Goal: Navigation & Orientation: Find specific page/section

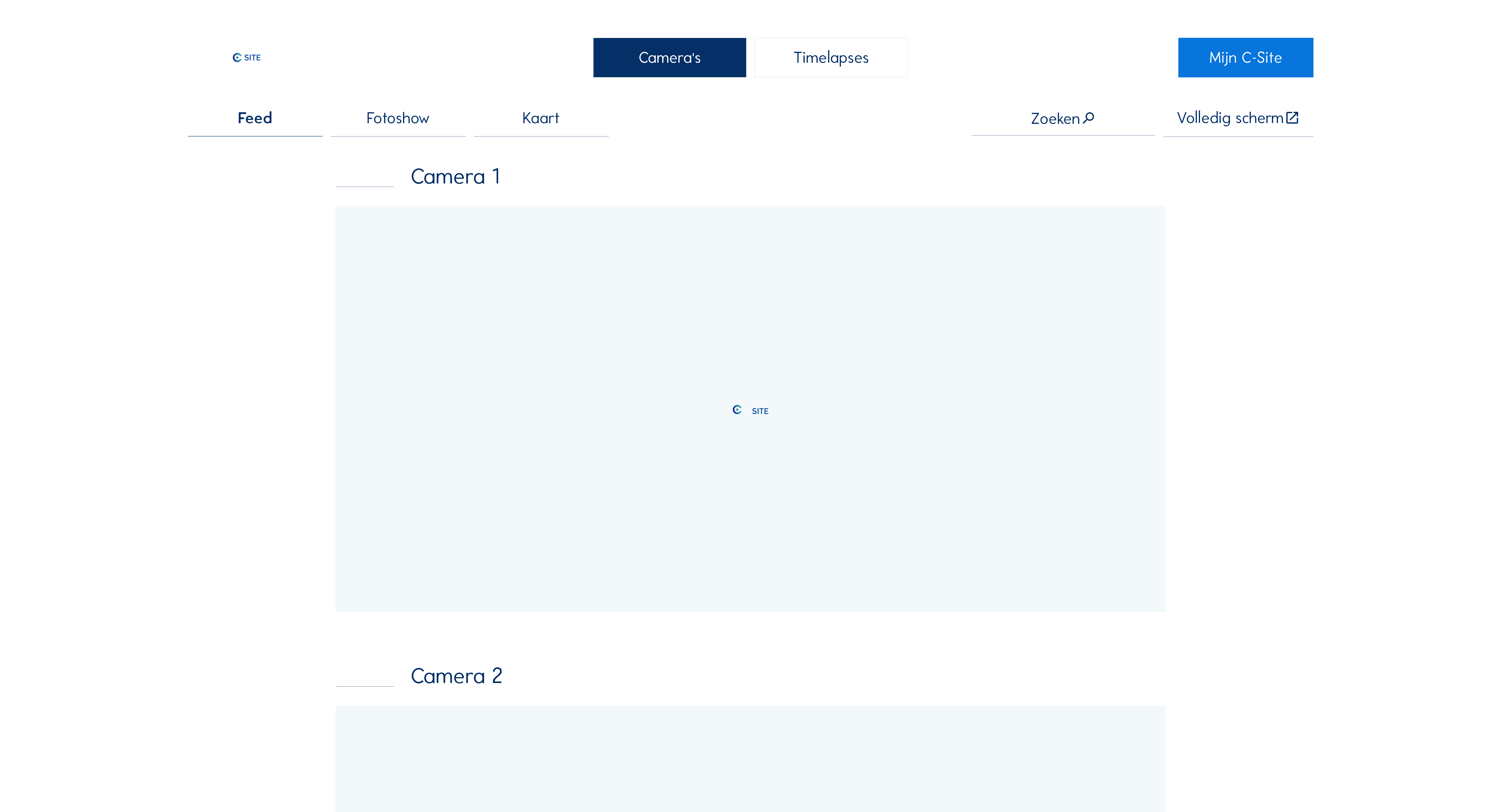
click at [1022, 295] on div at bounding box center [750, 409] width 830 height 406
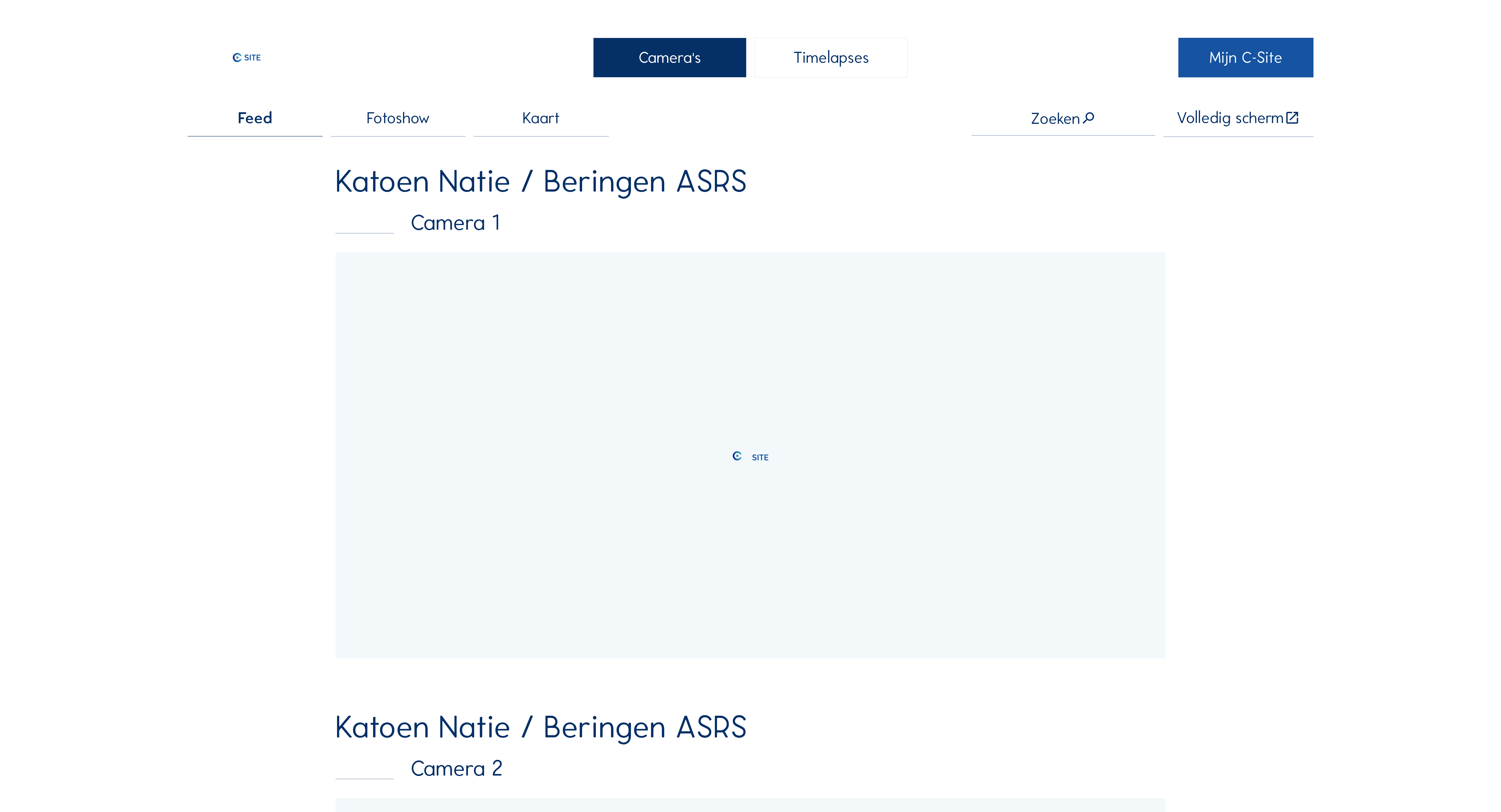
click at [1250, 66] on link "Mijn C-Site" at bounding box center [1246, 57] width 135 height 39
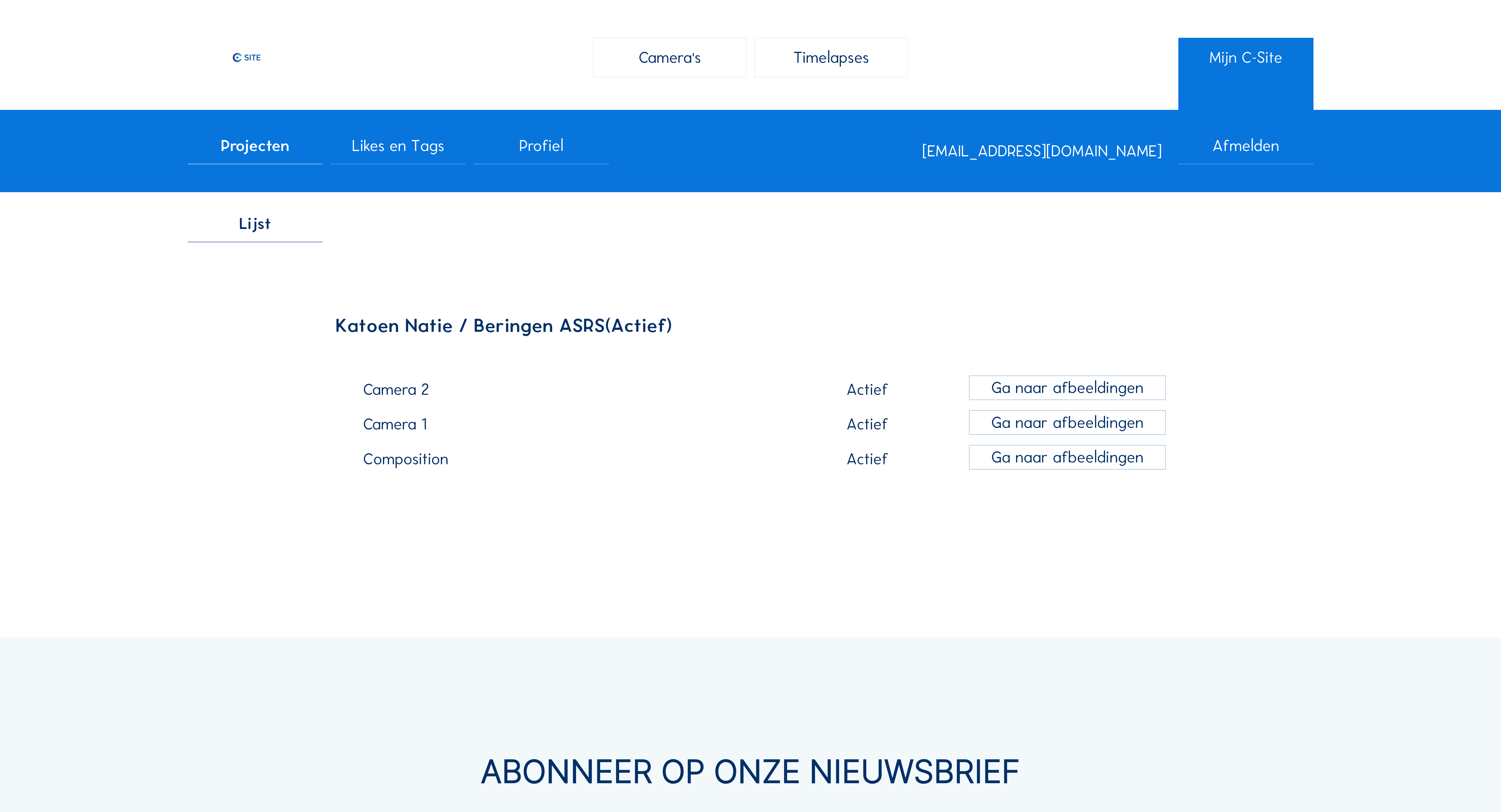
click at [765, 265] on div "Lijst Katoen Natie / Beringen ASRS (Actief) Camera 2 Actief Ga naar afbeeldinge…" at bounding box center [750, 357] width 1126 height 317
drag, startPoint x: 902, startPoint y: 299, endPoint x: 911, endPoint y: 304, distance: 10.3
click at [904, 301] on div "Katoen Natie / Beringen ASRS (Actief) Camera 2 Actief Ga naar afbeeldingen Came…" at bounding box center [750, 396] width 830 height 241
click at [1076, 392] on div "Ga naar afbeeldingen" at bounding box center [1067, 388] width 196 height 25
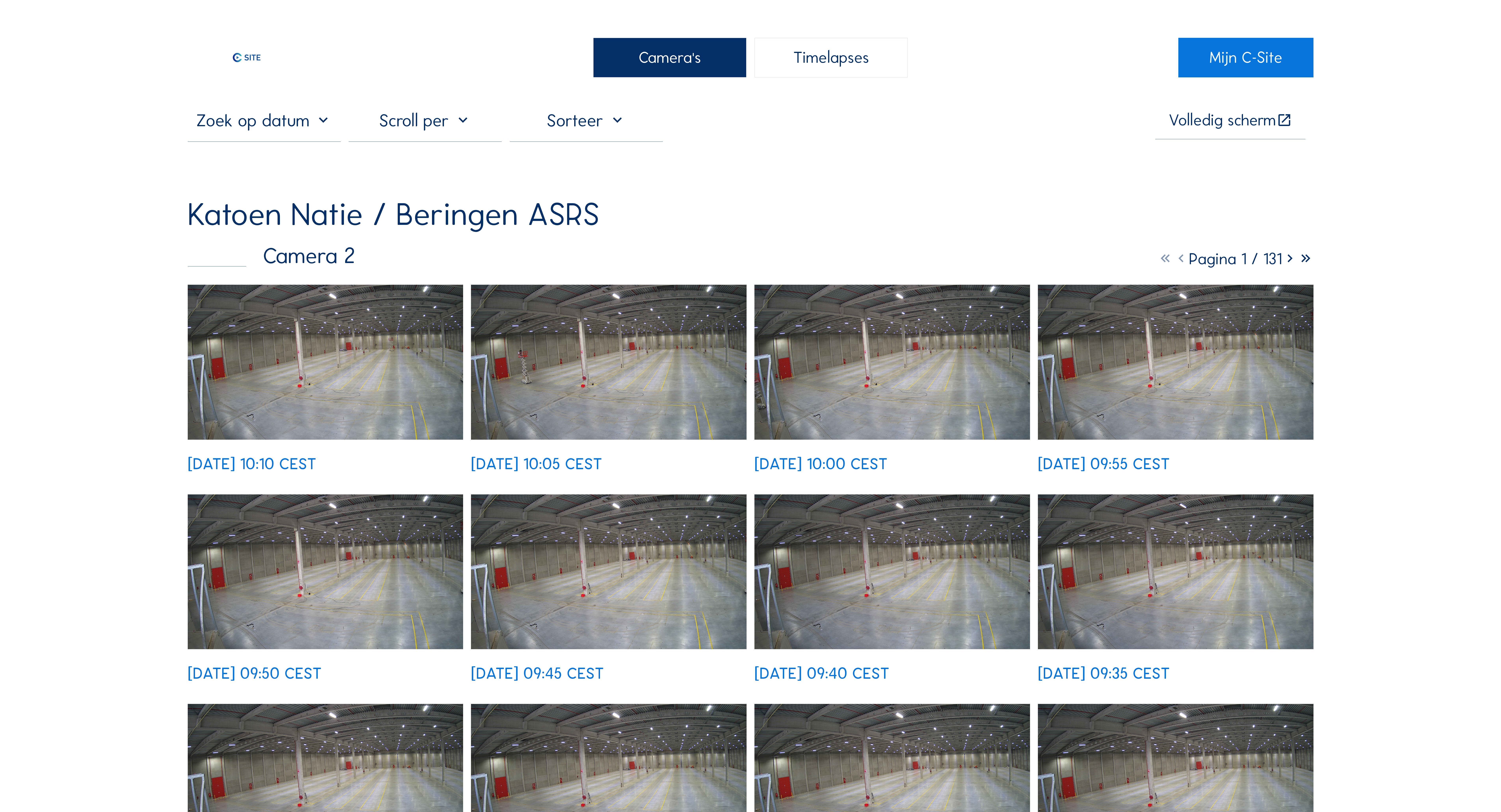
click at [391, 368] on img at bounding box center [325, 362] width 275 height 155
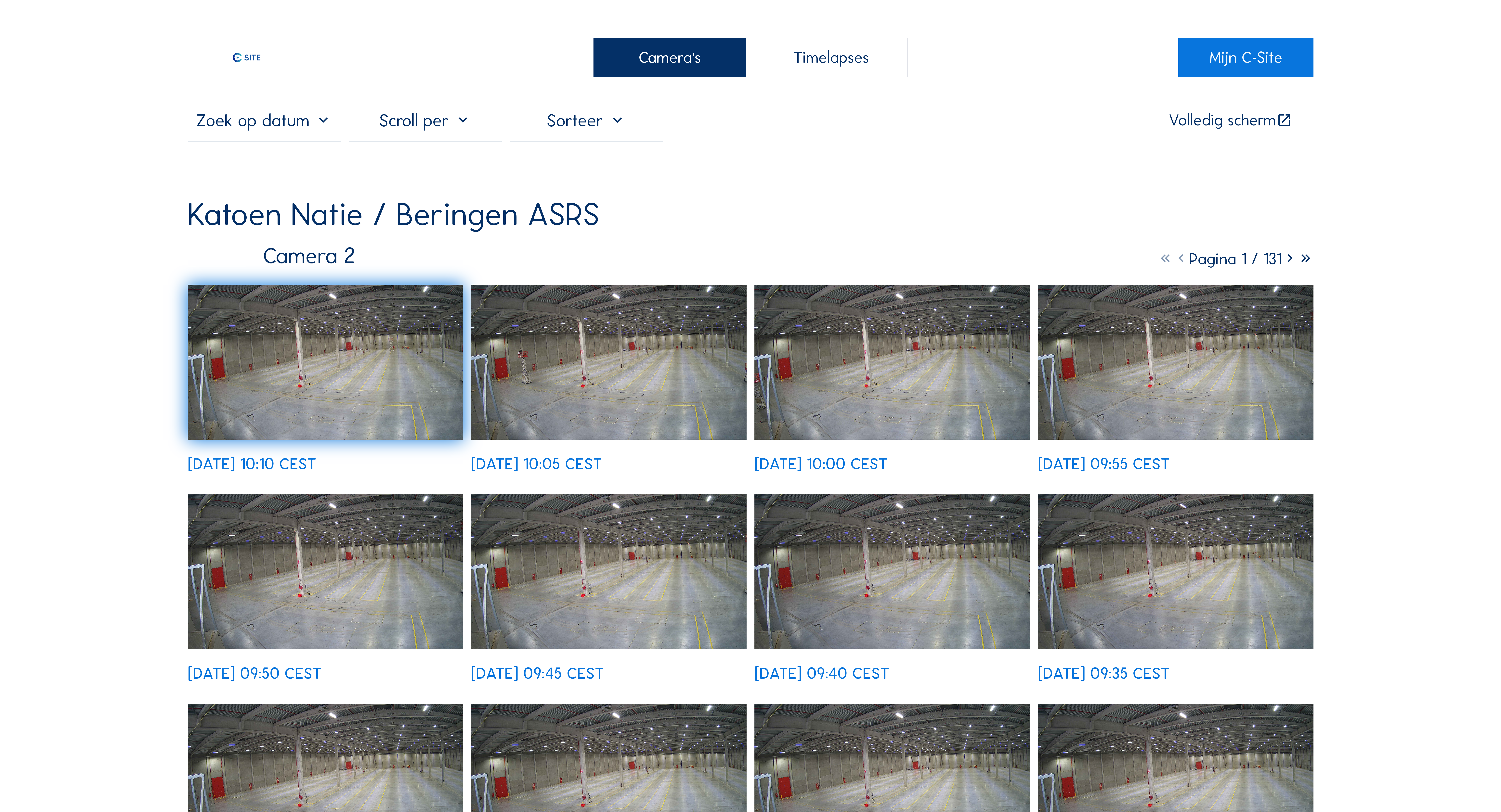
click at [933, 183] on div "Volledig scherm Katoen Natie / [GEOGRAPHIC_DATA] ASRS Camera 2 Pagina 1 / 131 […" at bounding box center [750, 605] width 1126 height 991
click at [1002, 210] on div "Katoen Natie / Beringen ASRS" at bounding box center [750, 214] width 1126 height 32
click at [257, 59] on img at bounding box center [247, 57] width 118 height 39
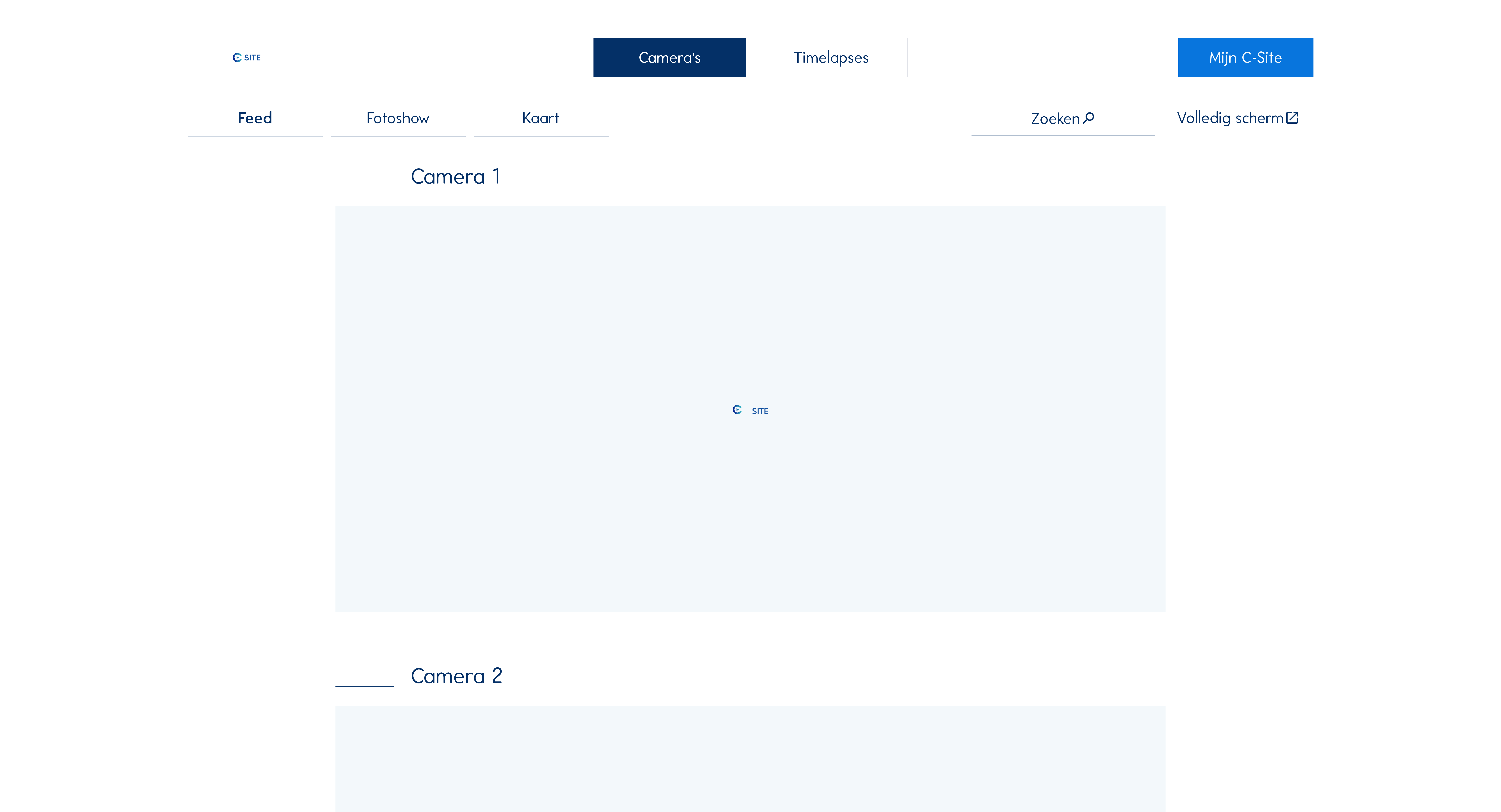
click at [844, 39] on div "Timelapses" at bounding box center [831, 57] width 153 height 39
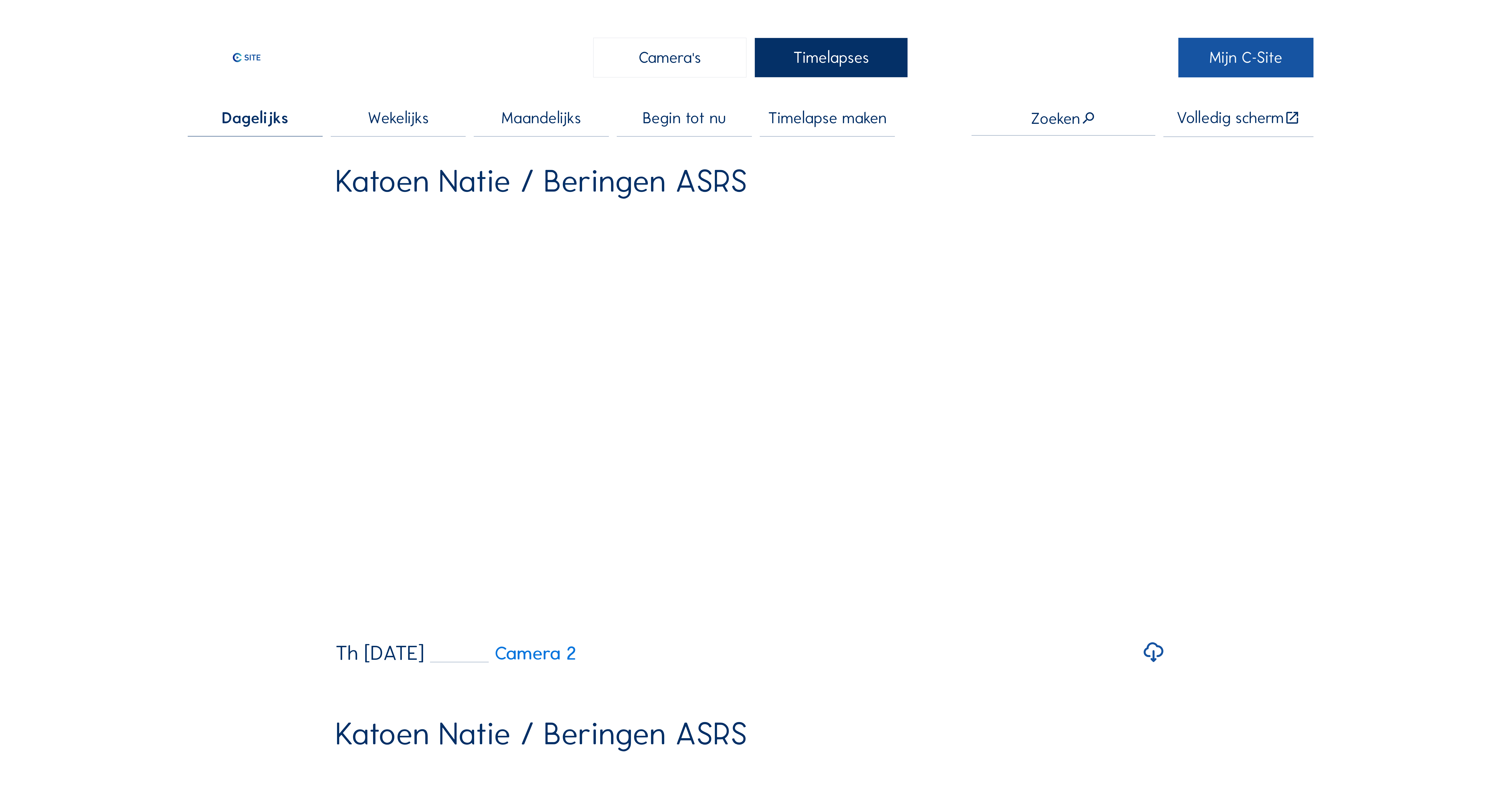
click at [1236, 53] on link "Mijn C-Site" at bounding box center [1246, 57] width 135 height 39
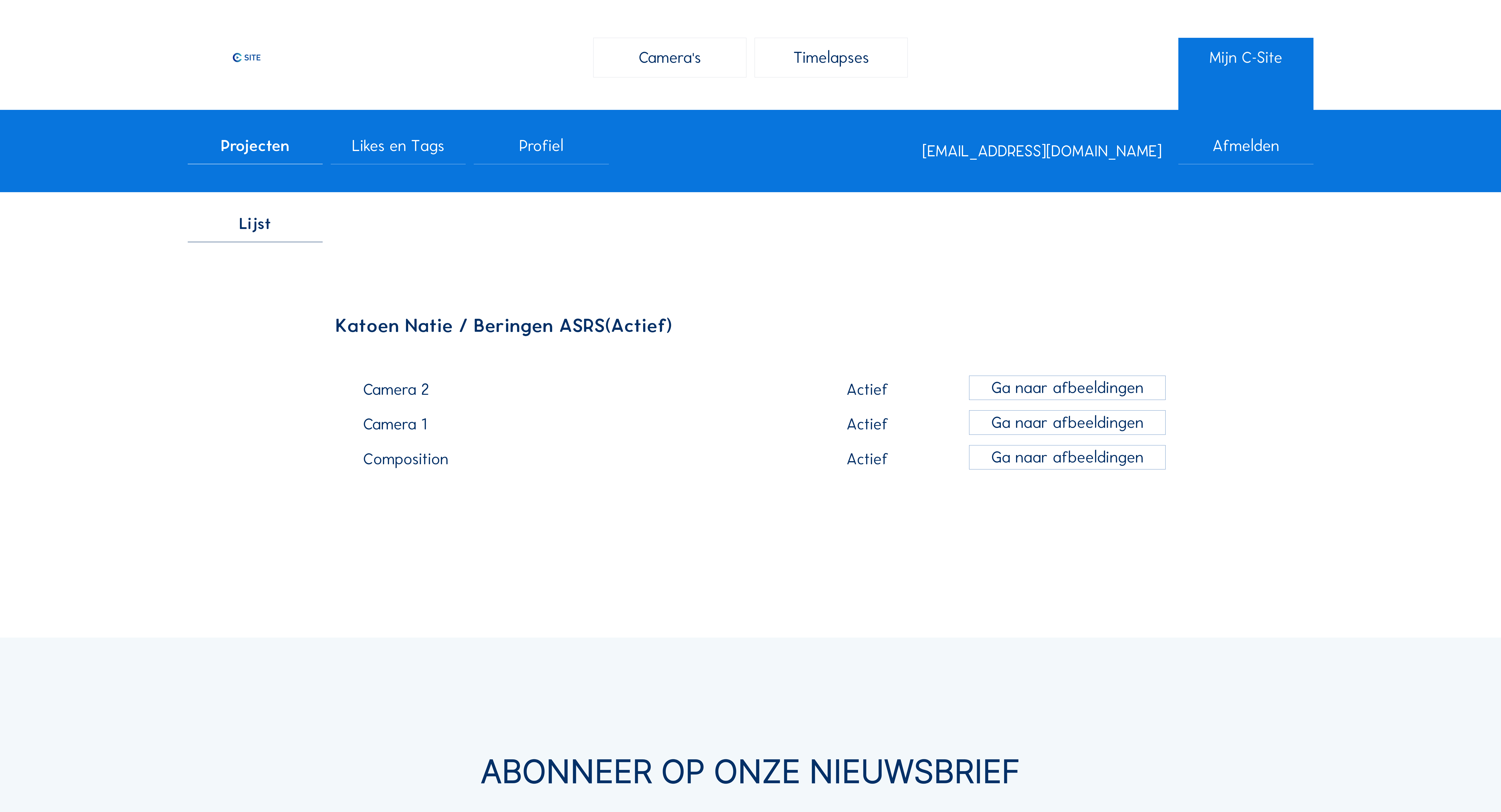
click at [410, 151] on span "Likes en Tags" at bounding box center [398, 146] width 92 height 16
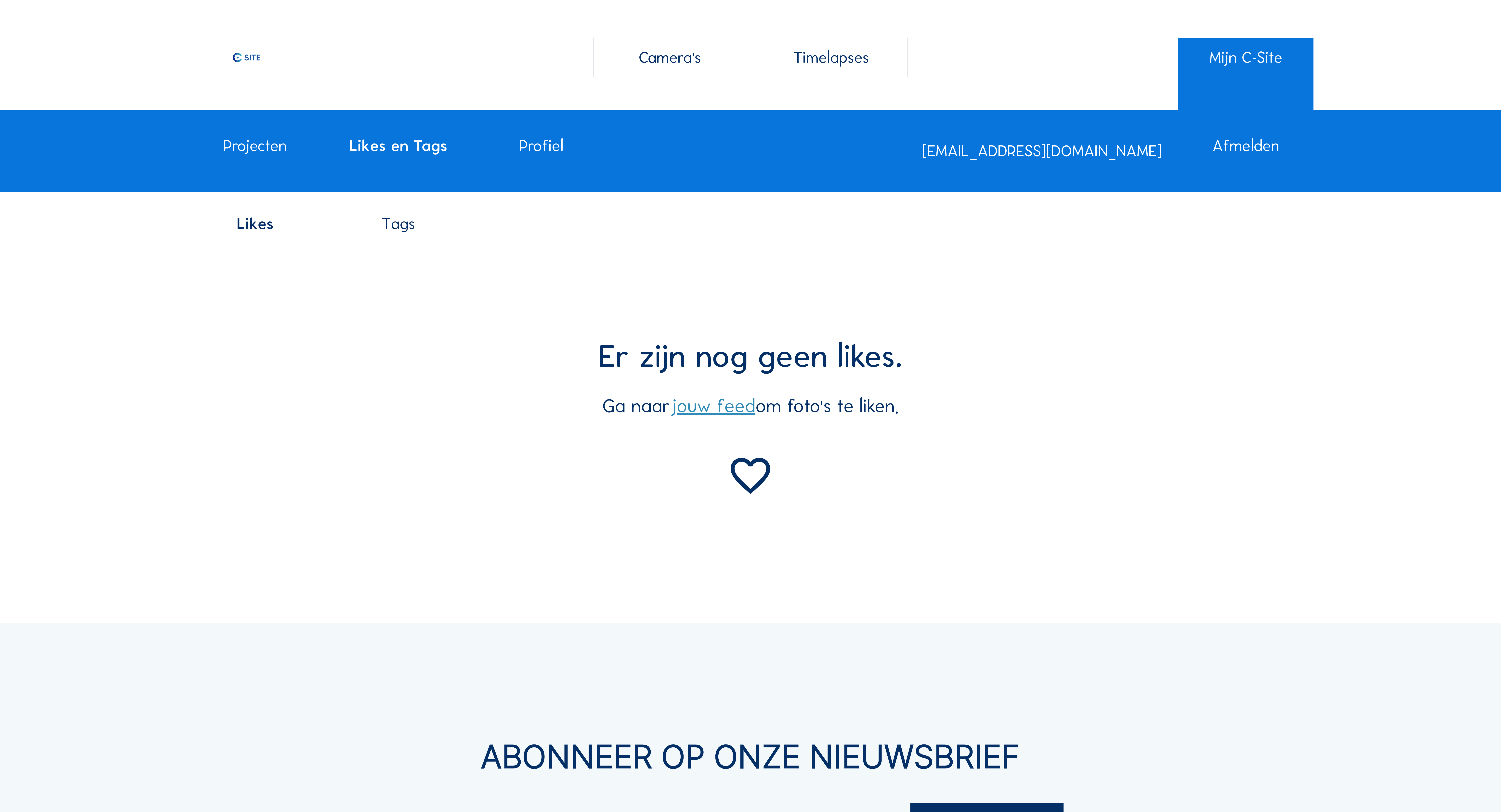
click at [551, 151] on span "Profiel" at bounding box center [541, 146] width 44 height 16
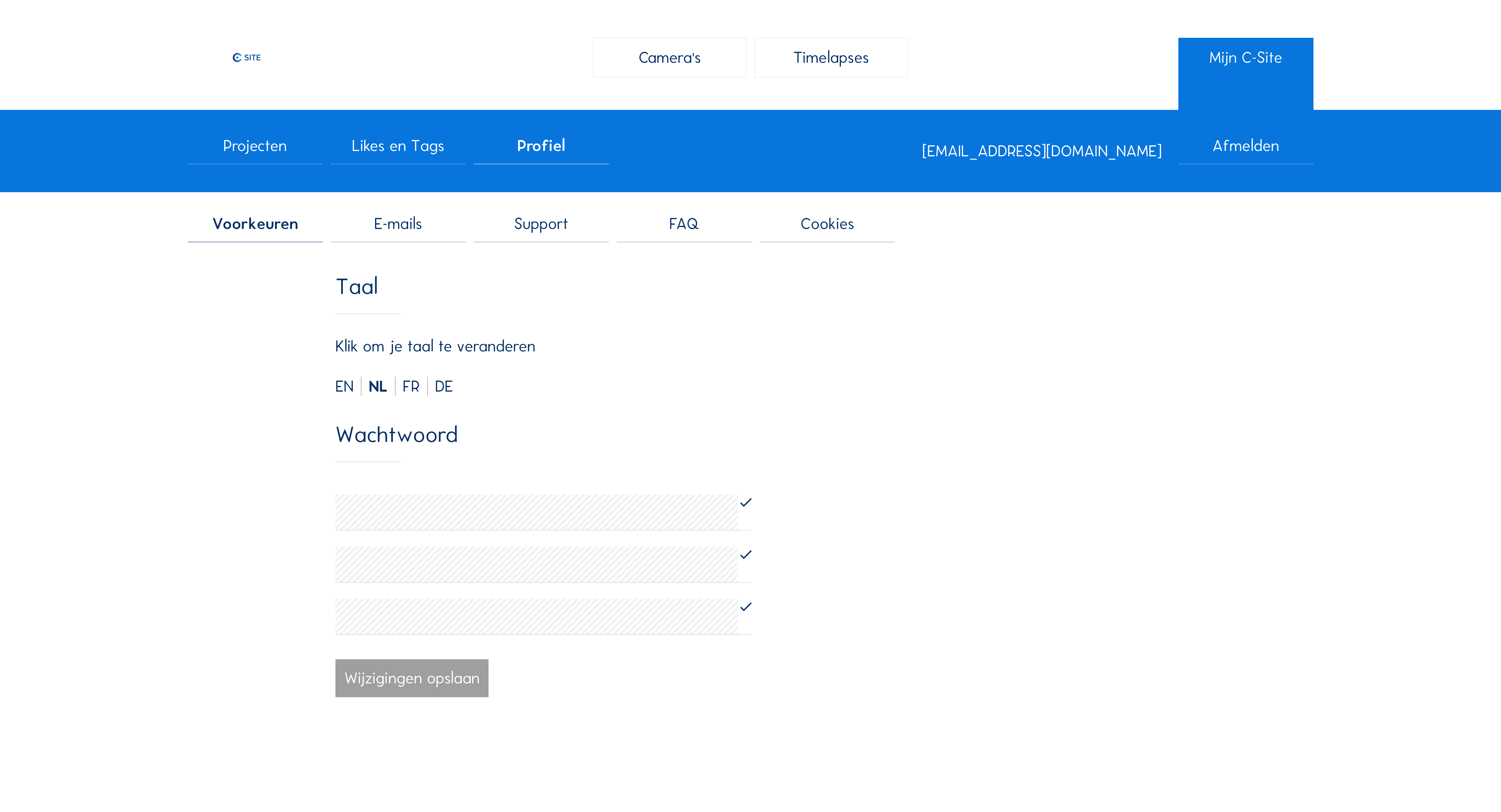
click at [261, 143] on span "Projecten" at bounding box center [255, 146] width 63 height 16
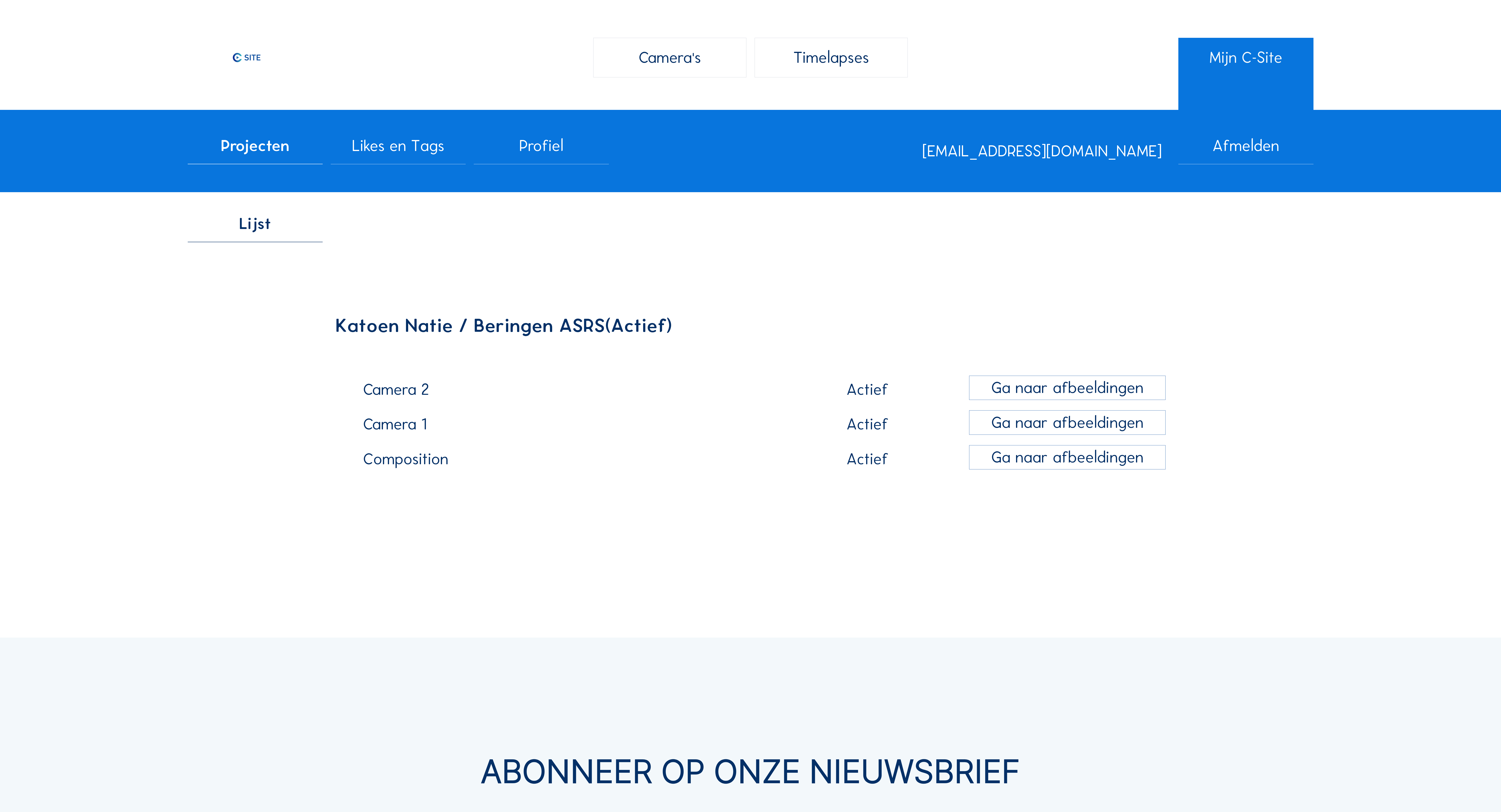
click at [251, 58] on img at bounding box center [247, 57] width 118 height 39
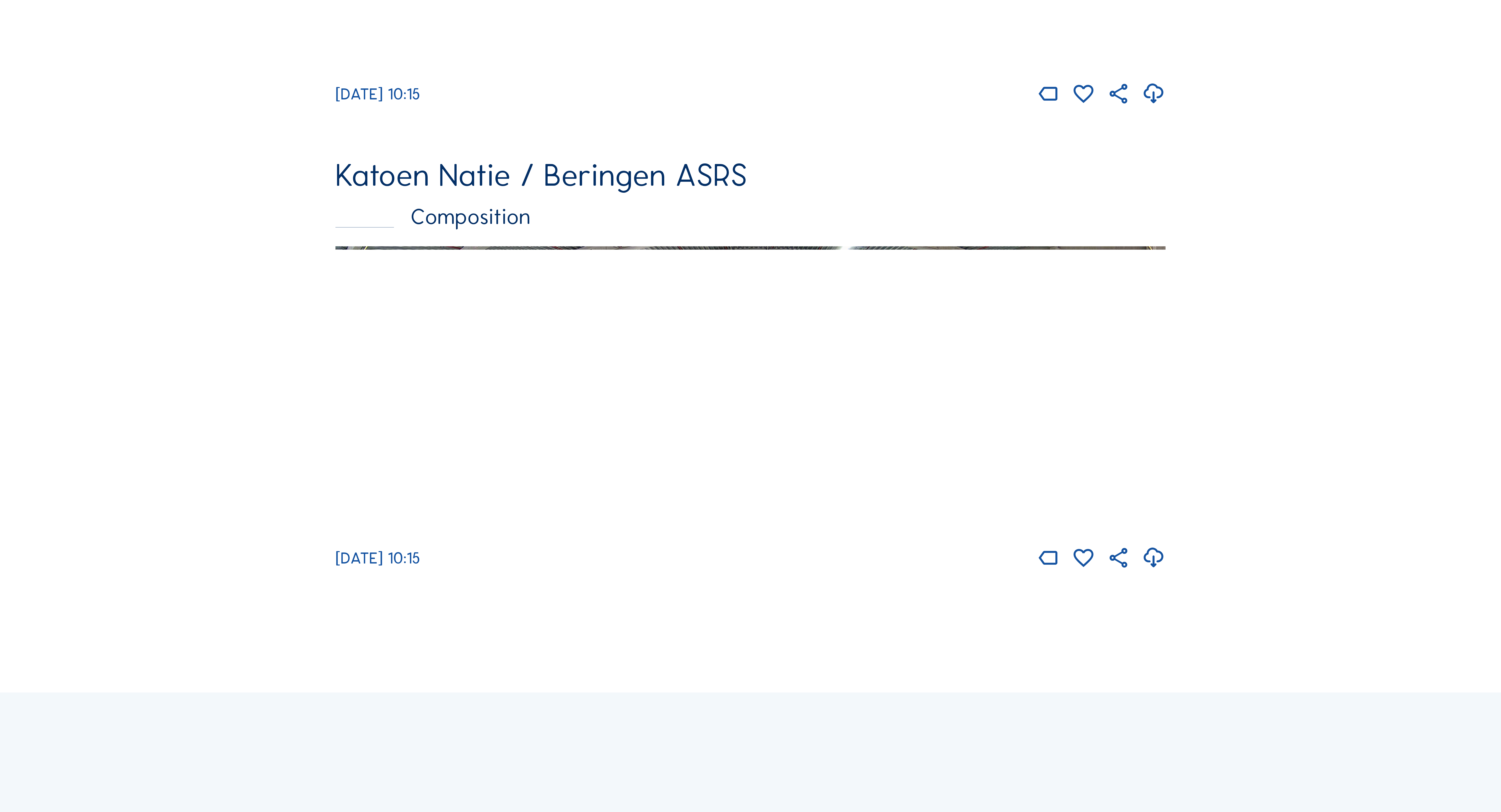
scroll to position [1261, 0]
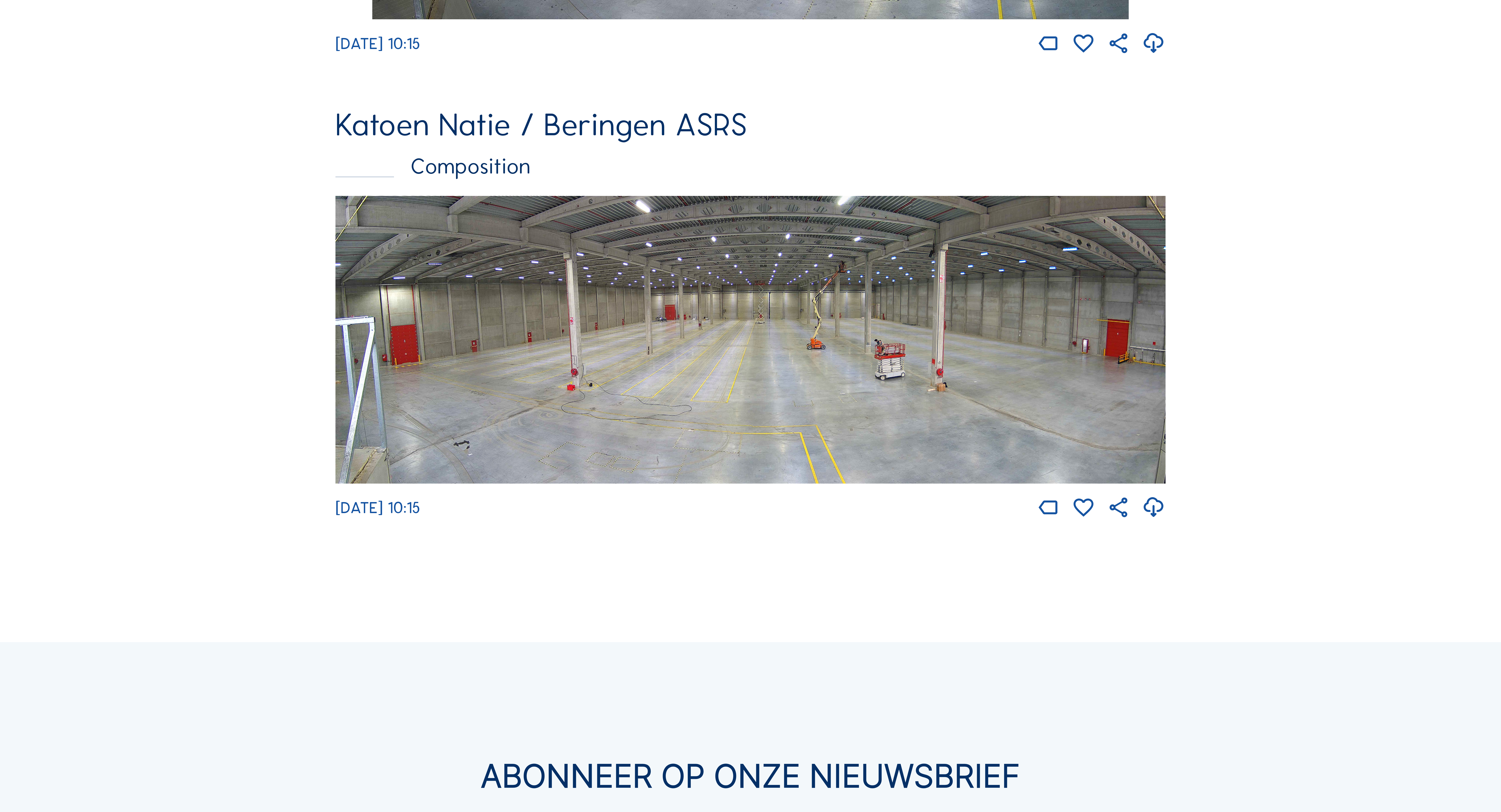
click at [671, 452] on img at bounding box center [750, 340] width 830 height 288
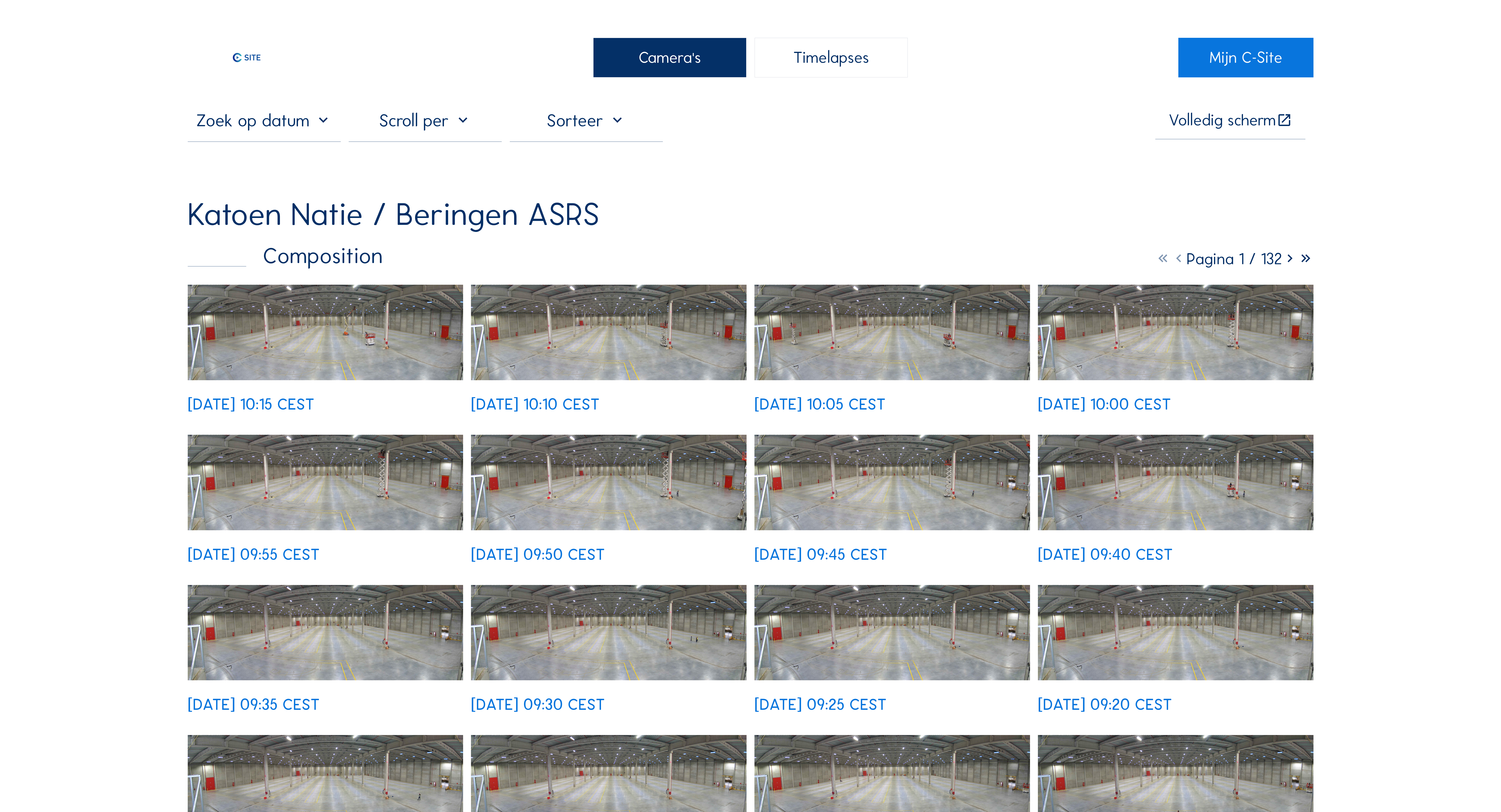
click at [313, 350] on img at bounding box center [325, 332] width 275 height 96
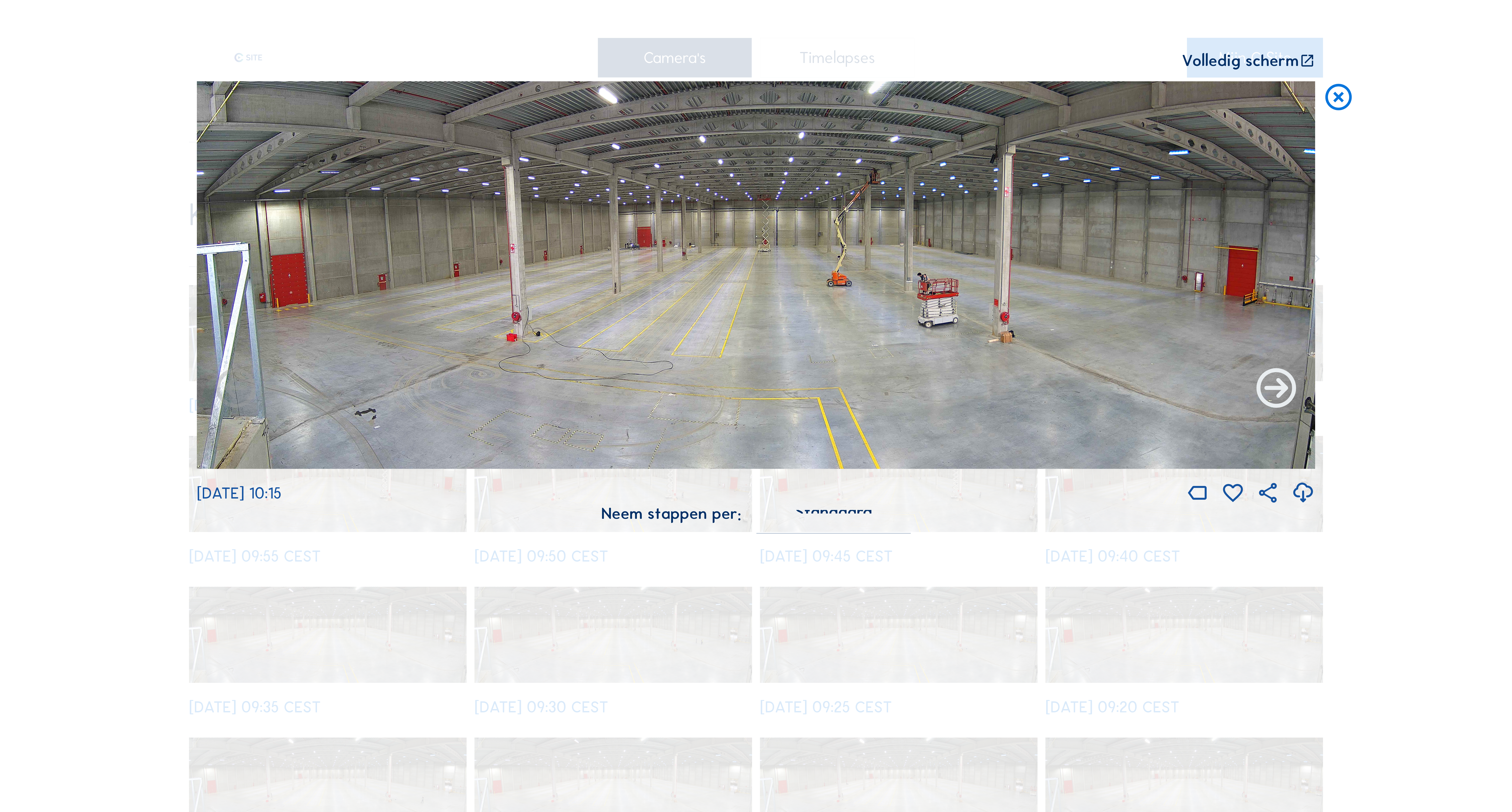
click at [1275, 396] on icon at bounding box center [1276, 389] width 48 height 48
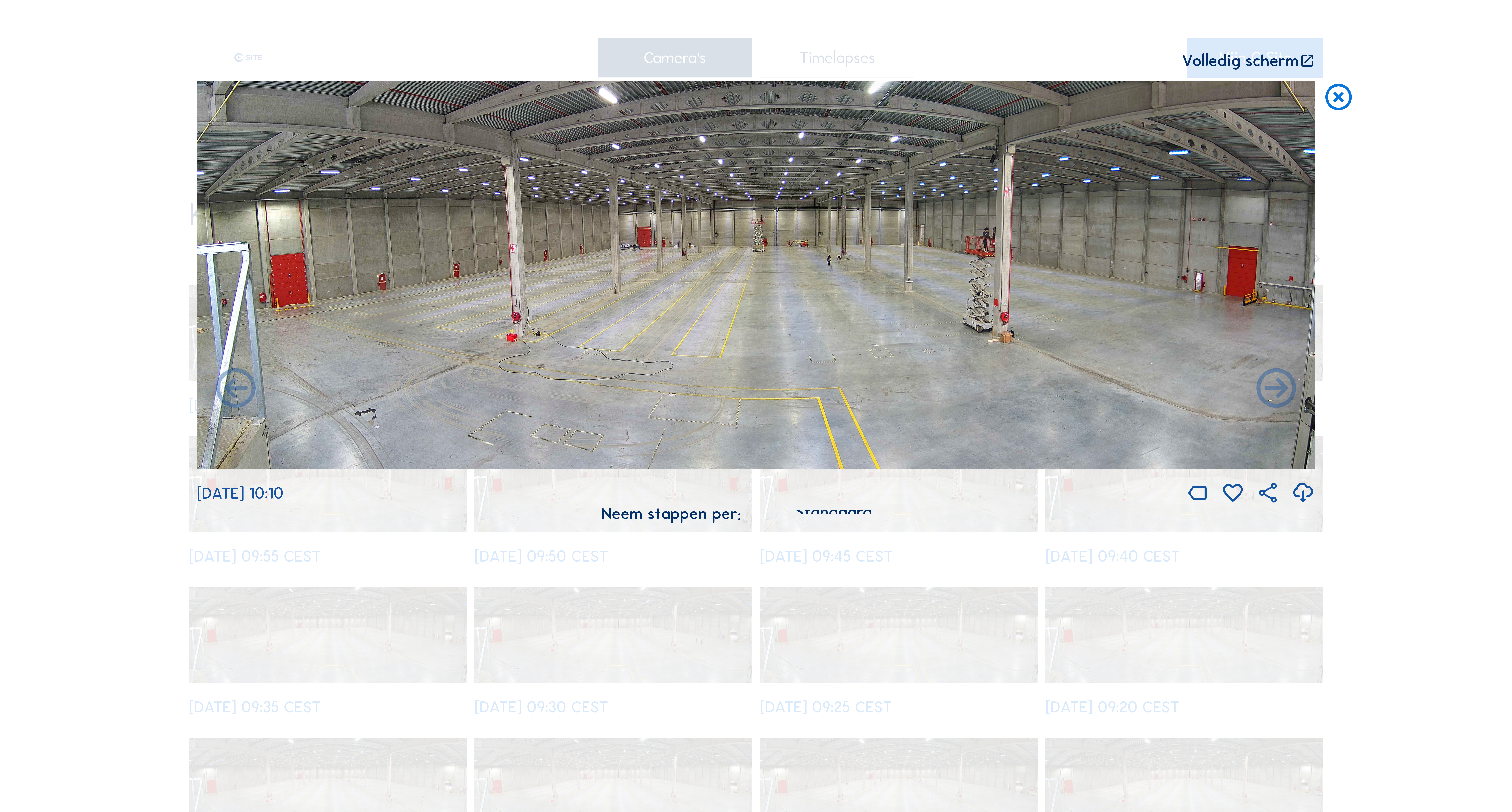
click at [1275, 396] on icon at bounding box center [1276, 389] width 48 height 48
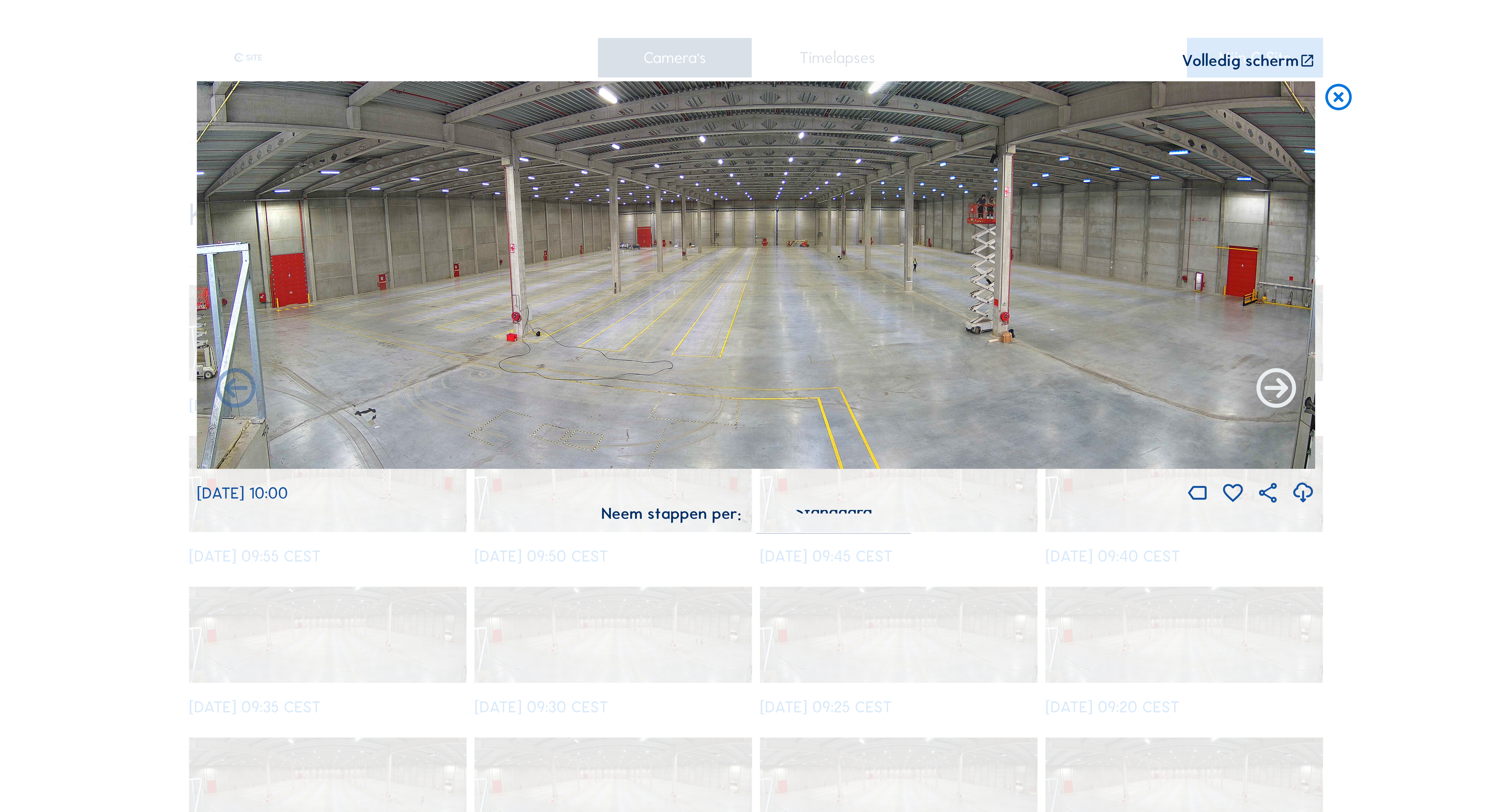
click at [1276, 396] on icon at bounding box center [1276, 389] width 48 height 48
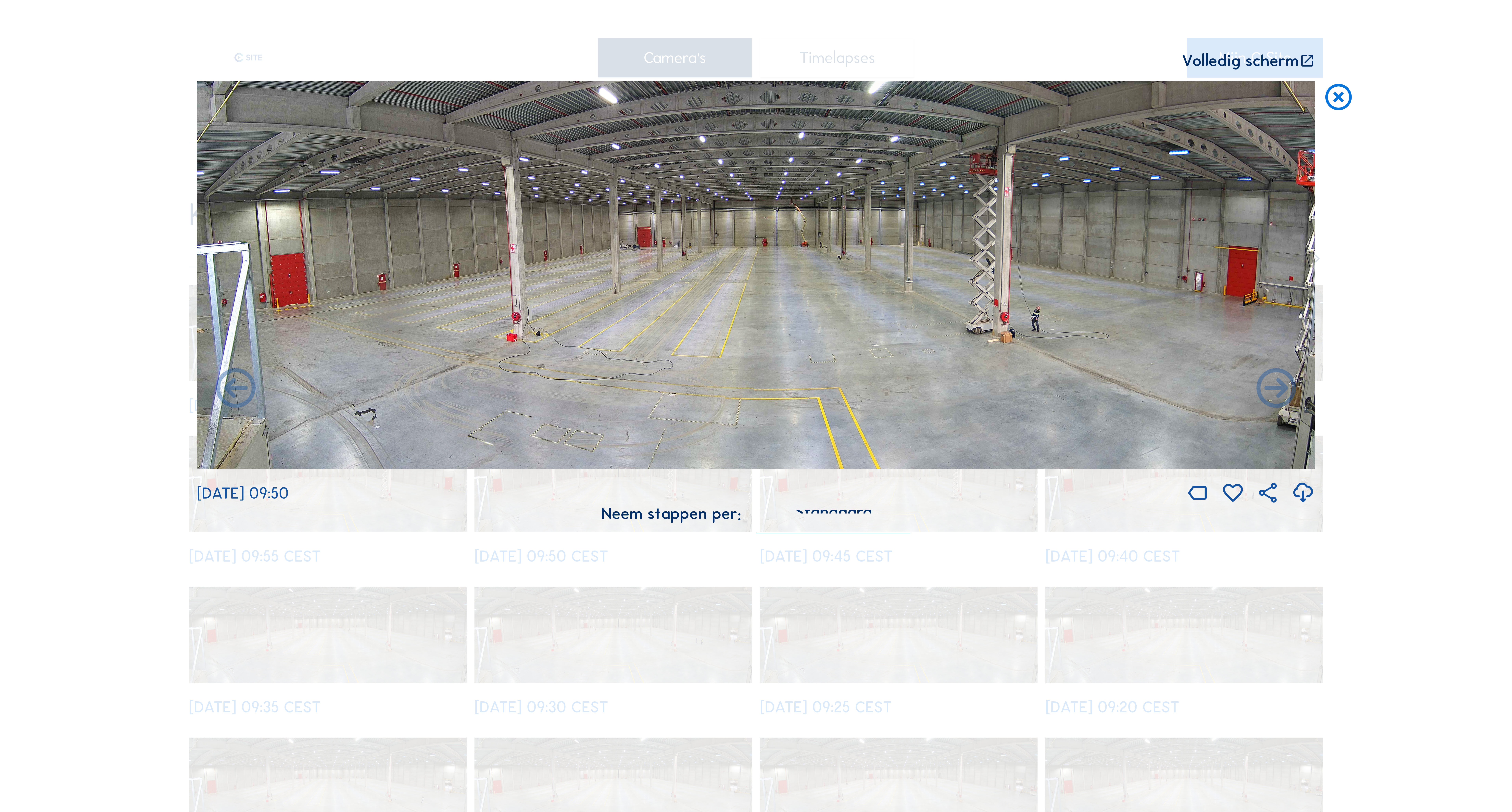
click at [1276, 396] on icon at bounding box center [1276, 389] width 48 height 48
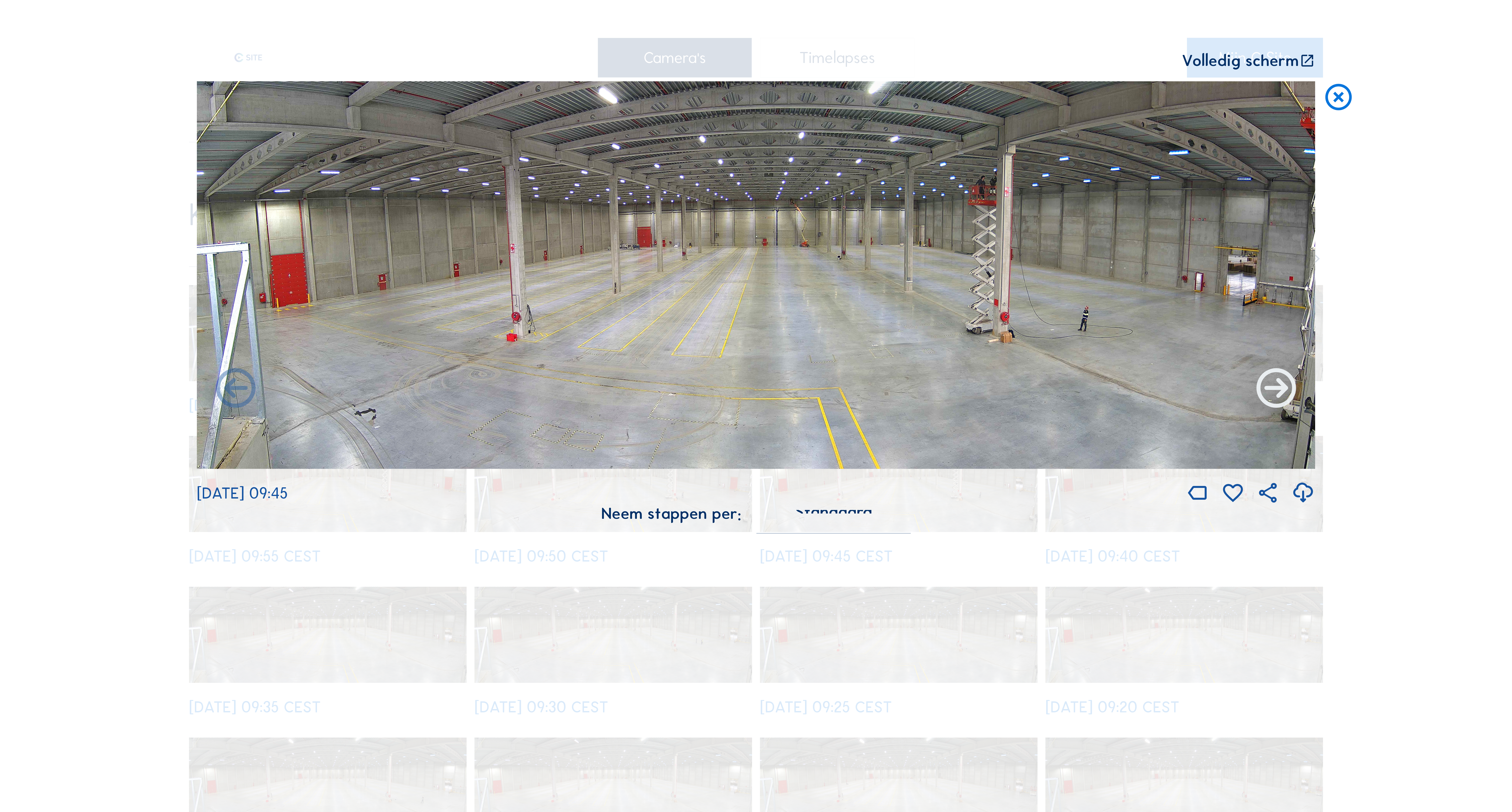
click at [1276, 394] on icon at bounding box center [1276, 389] width 48 height 48
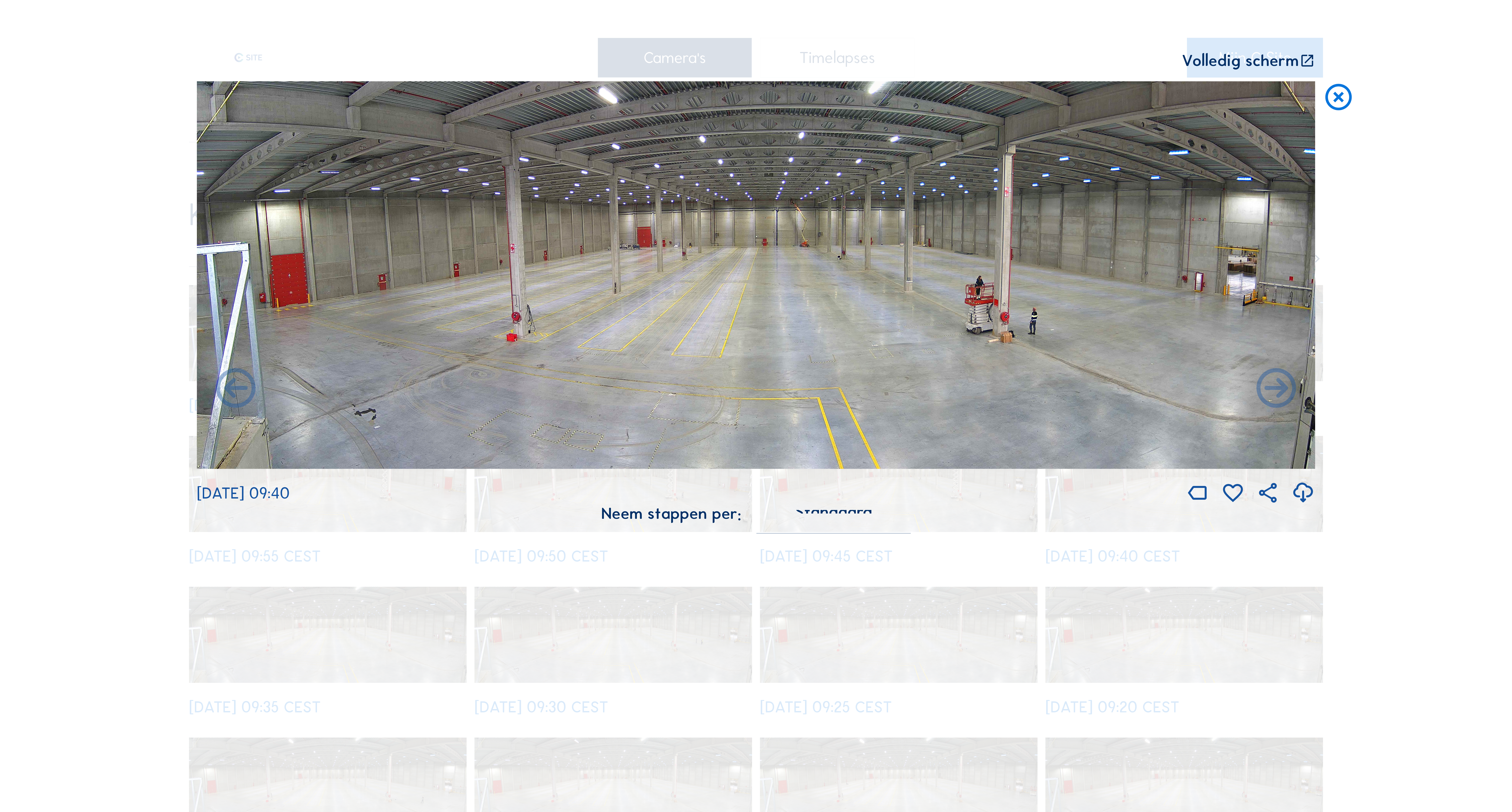
click at [1341, 102] on icon at bounding box center [1338, 98] width 32 height 33
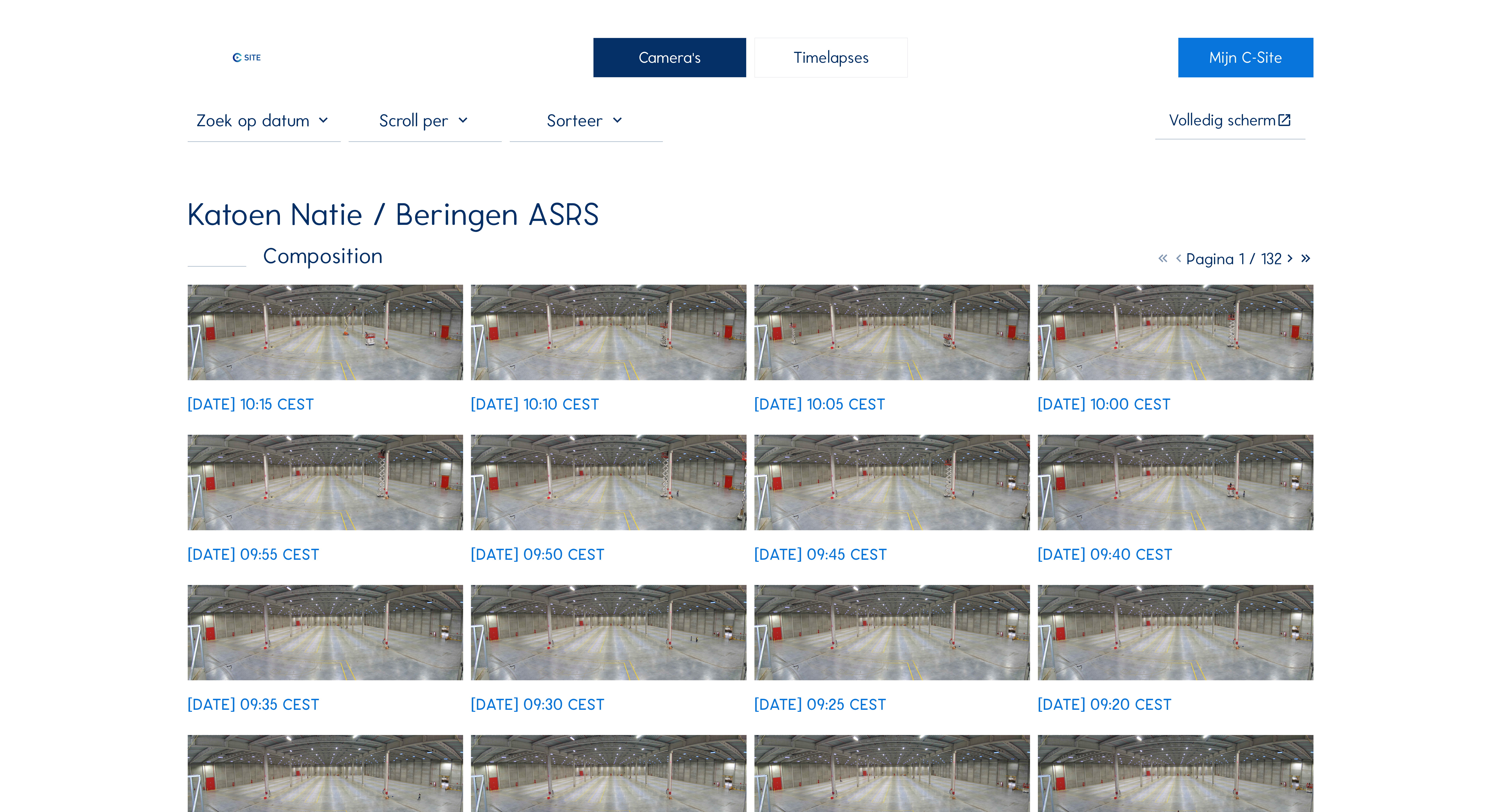
click at [1411, 360] on div "Camera's Timelapses Mijn C-Site Volledig scherm Katoen Natie / [GEOGRAPHIC_DATA…" at bounding box center [750, 813] width 1501 height 1626
click at [1436, 418] on div "Camera's Timelapses Mijn C-Site Volledig scherm Katoen Natie / [GEOGRAPHIC_DATA…" at bounding box center [750, 813] width 1501 height 1626
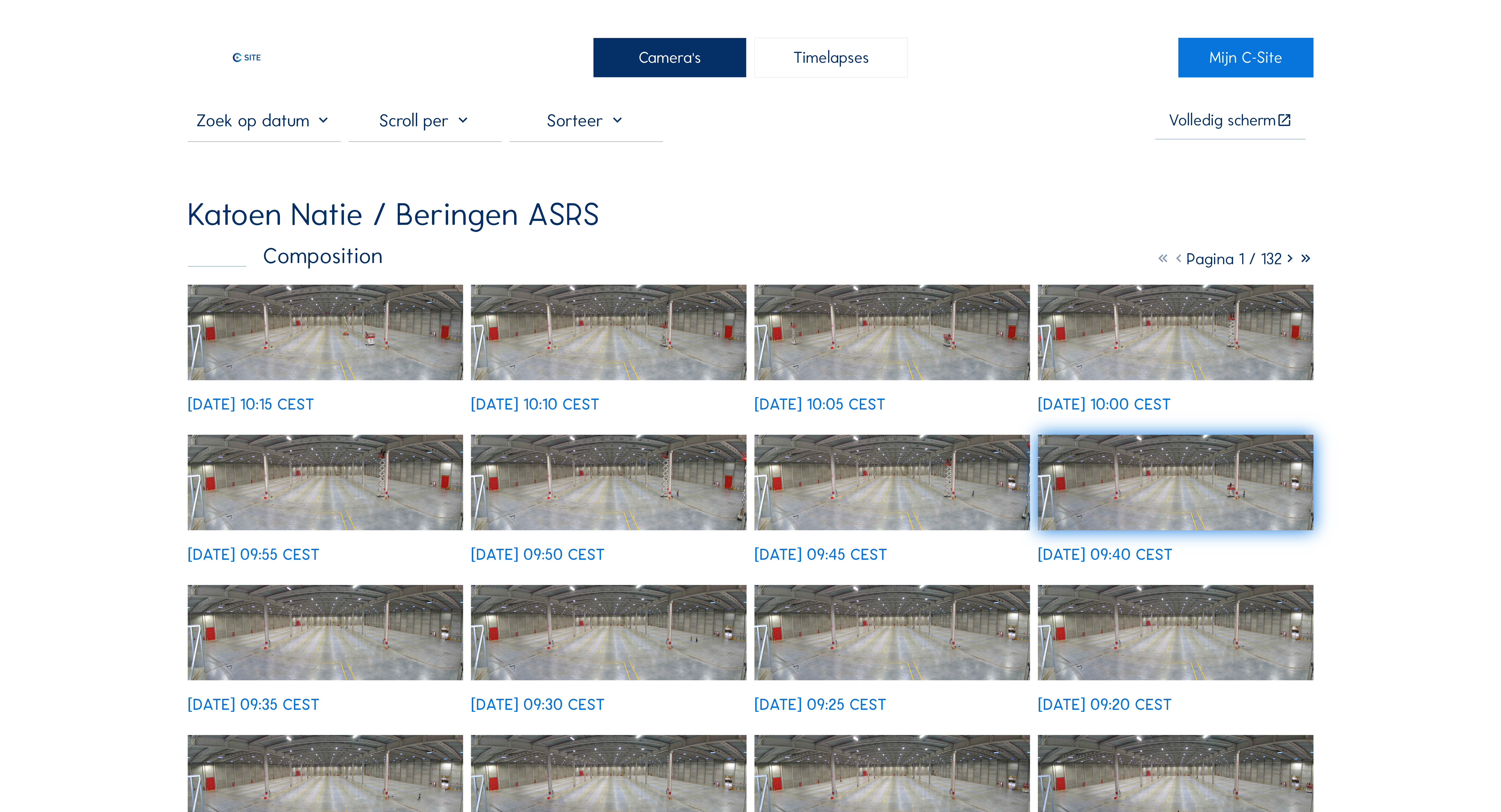
click at [34, 66] on div "Camera's Timelapses Mijn C-Site Volledig scherm Katoen Natie / [GEOGRAPHIC_DATA…" at bounding box center [750, 813] width 1501 height 1626
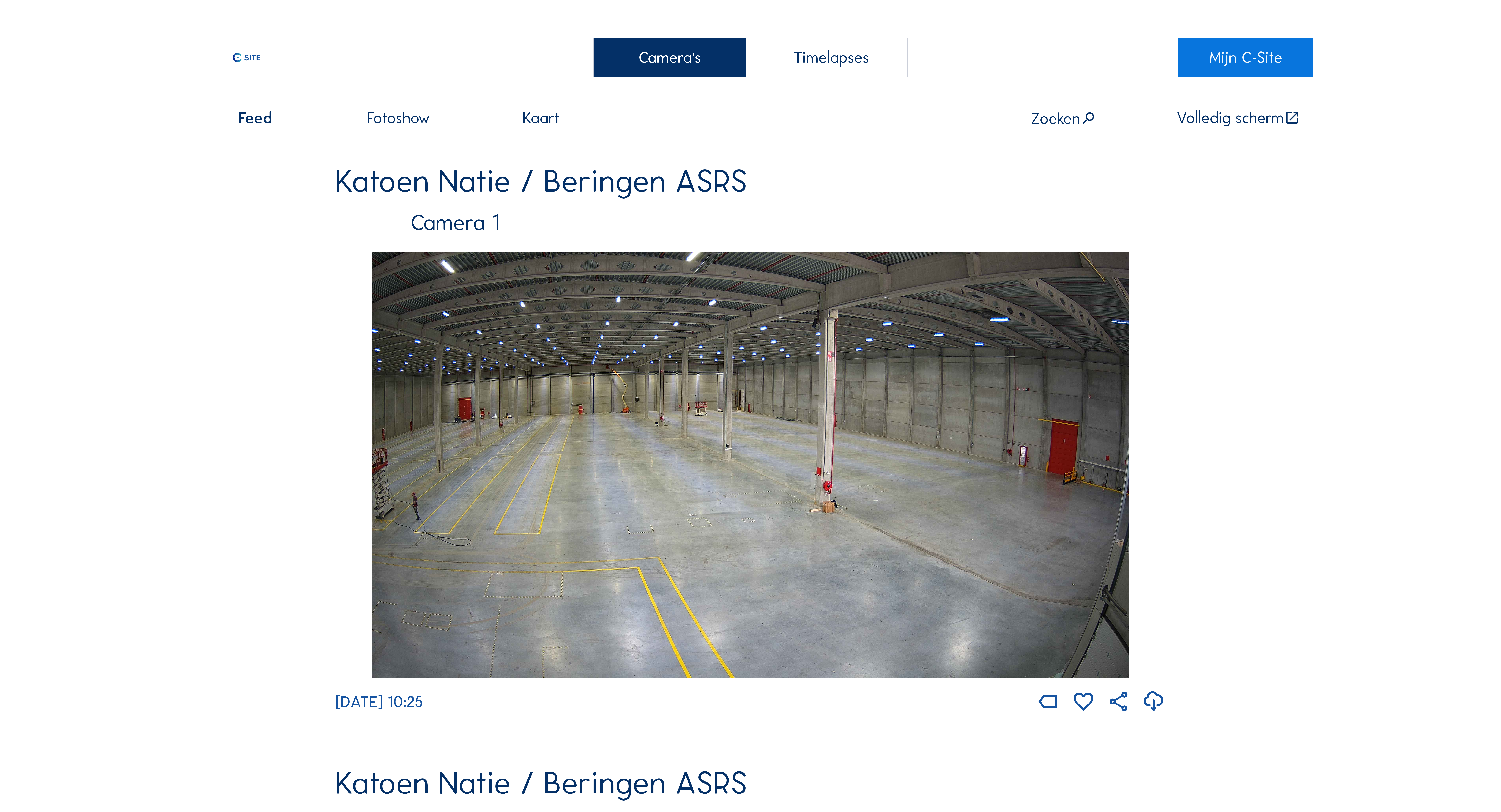
click at [899, 402] on img at bounding box center [750, 465] width 756 height 425
